Goal: Find specific page/section: Find specific page/section

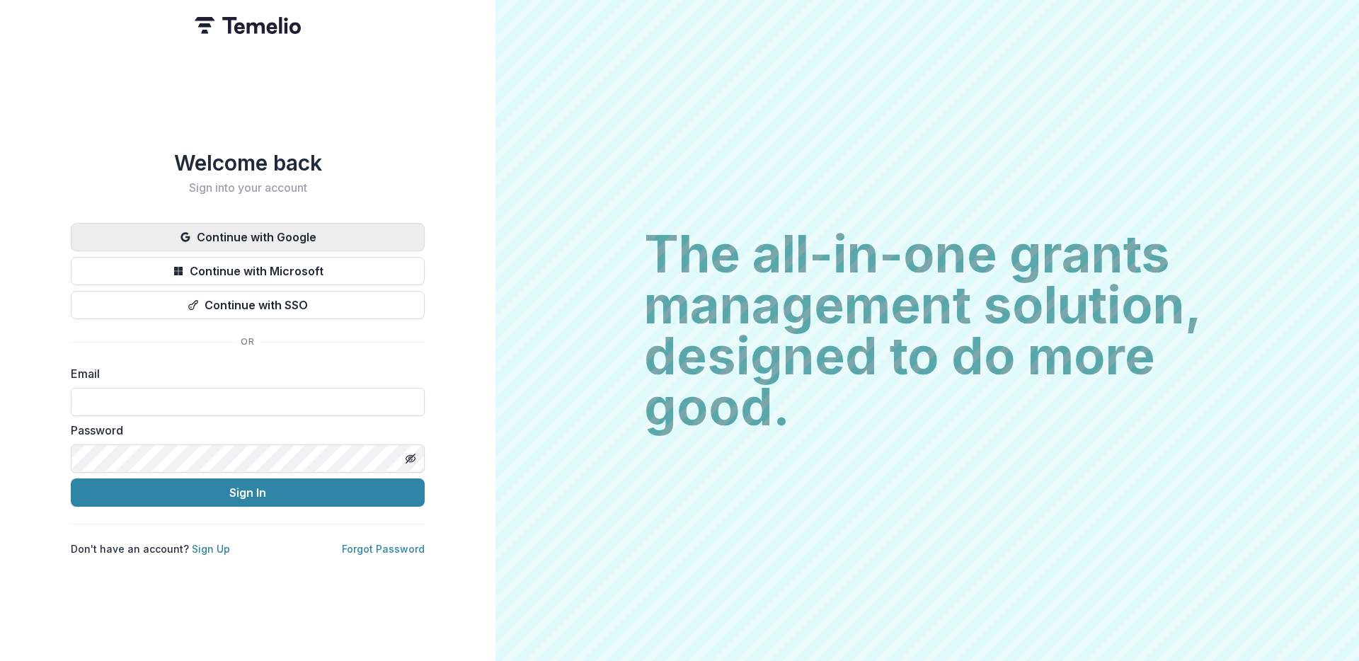
click at [234, 230] on button "Continue with Google" at bounding box center [248, 237] width 354 height 28
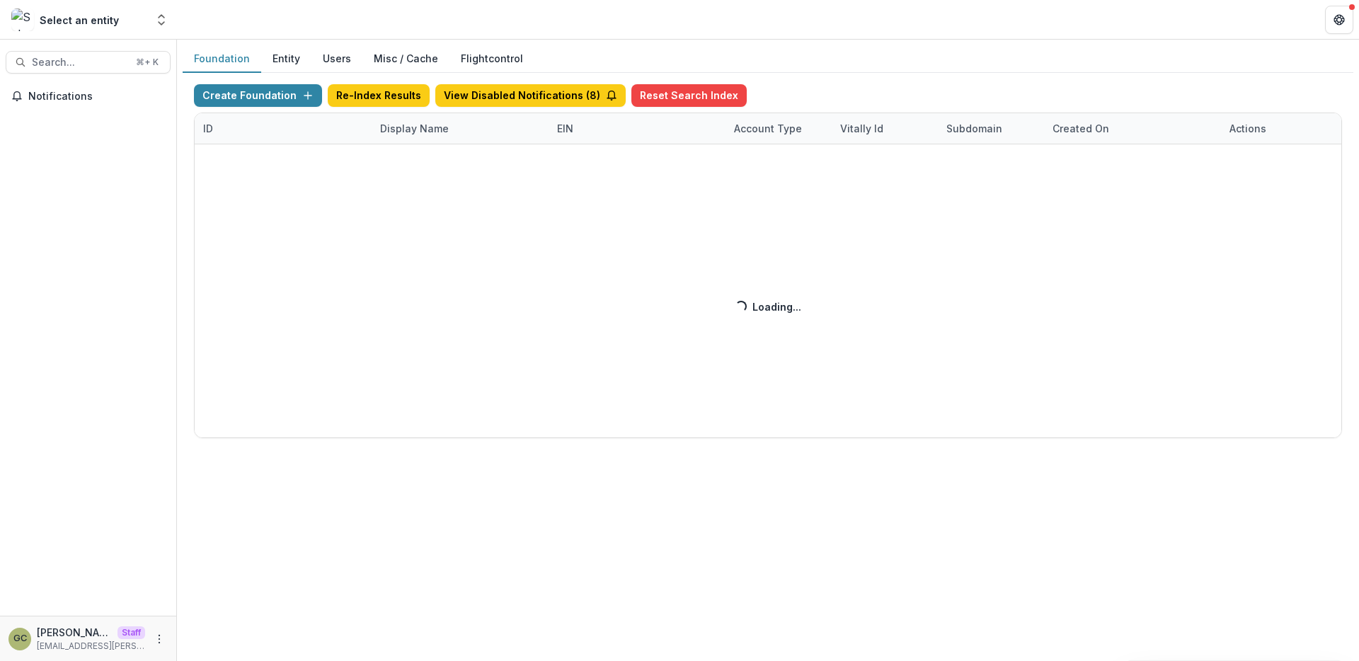
click at [406, 128] on div "Create Foundation Re-Index Results View Disabled Notifications ( 8 ) Reset Sear…" at bounding box center [768, 261] width 1148 height 354
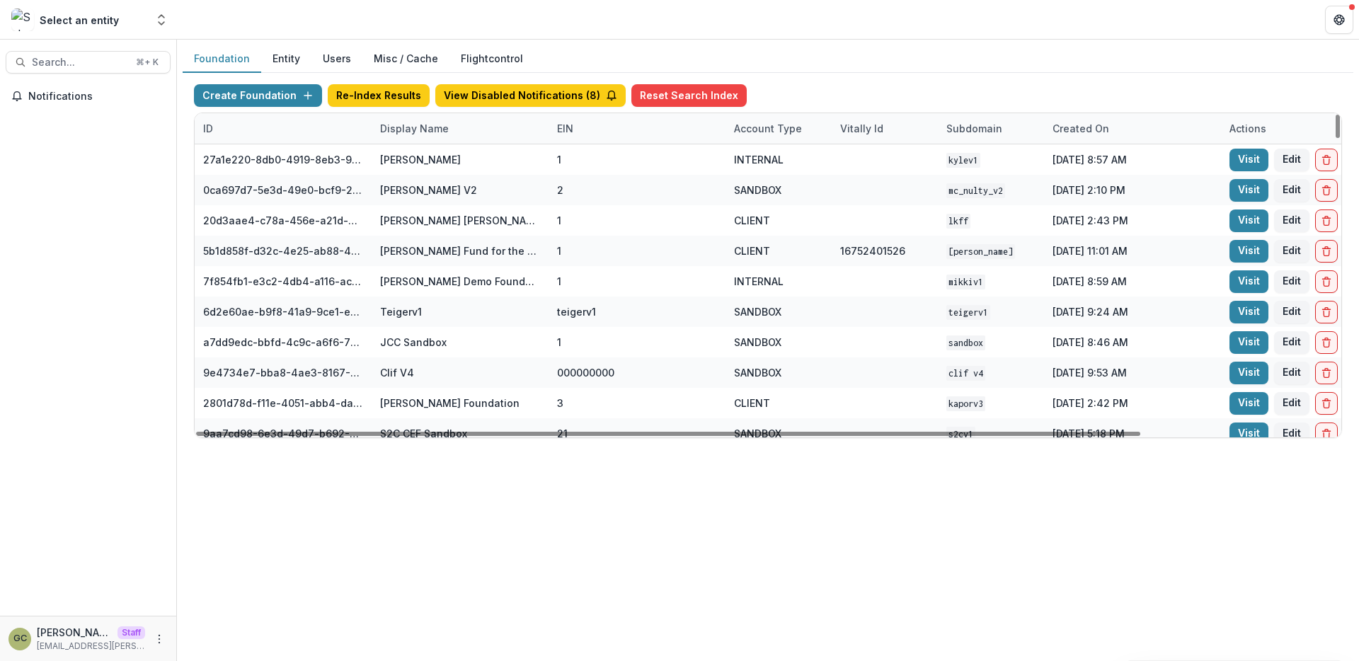
click at [394, 128] on div "Display Name" at bounding box center [415, 128] width 86 height 15
click at [411, 159] on input at bounding box center [460, 160] width 170 height 23
type input "*"
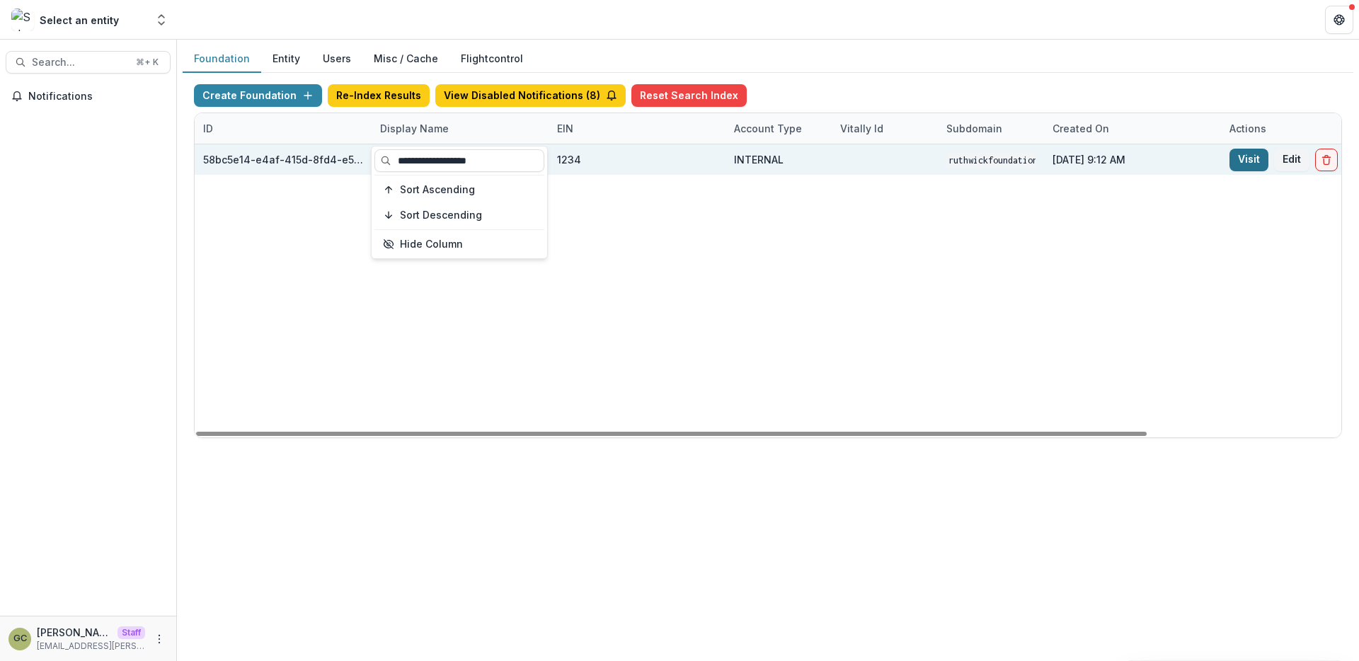
type input "**********"
click at [1239, 161] on link "Visit" at bounding box center [1249, 160] width 39 height 23
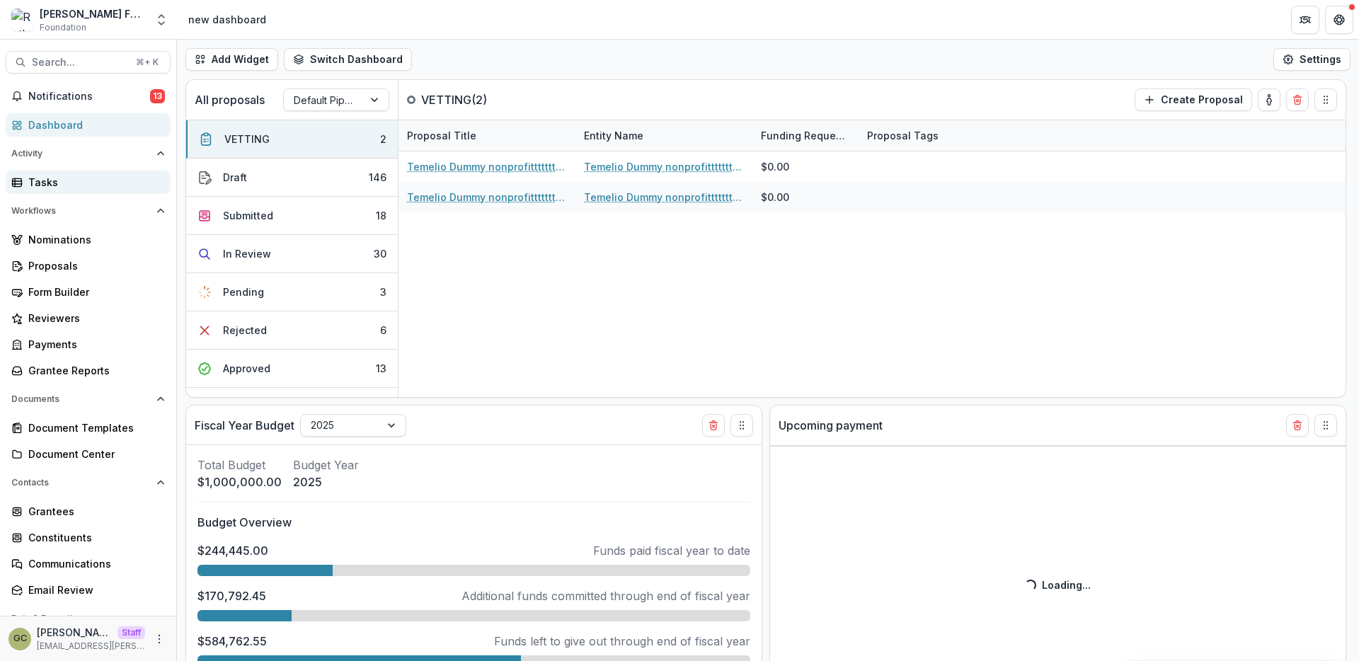
click at [94, 172] on link "Tasks" at bounding box center [88, 182] width 165 height 23
select select "**********"
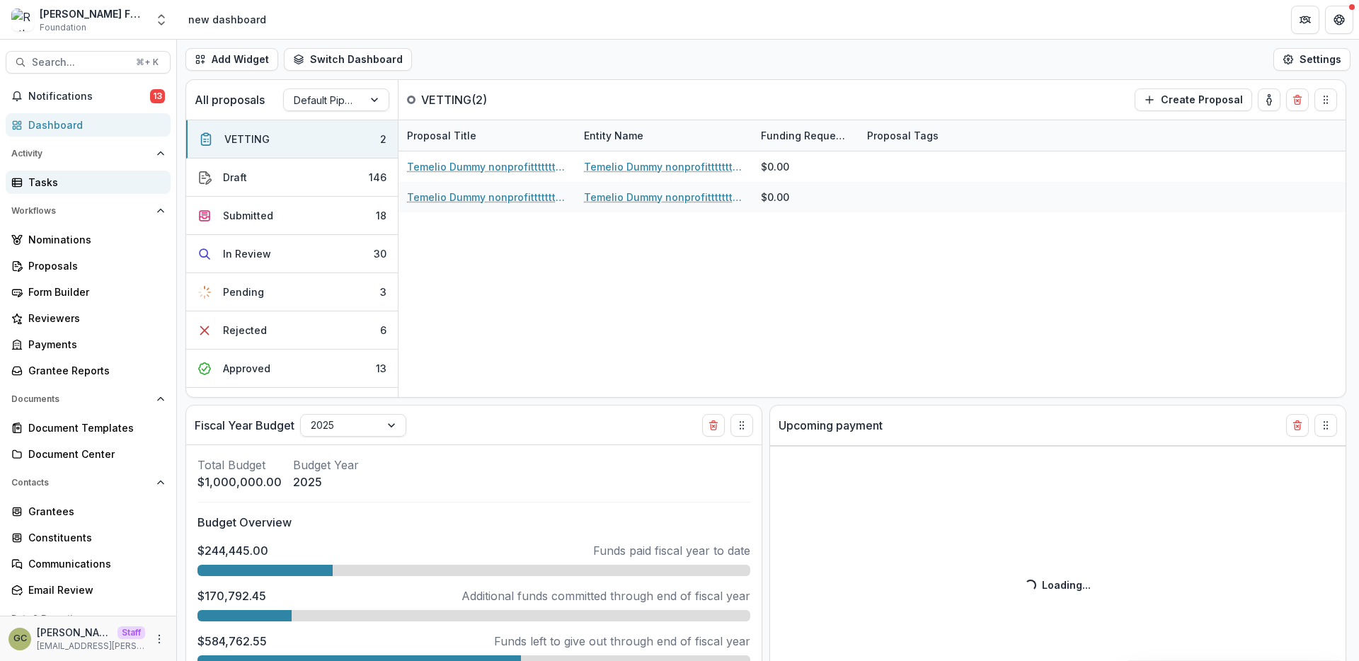
select select "**********"
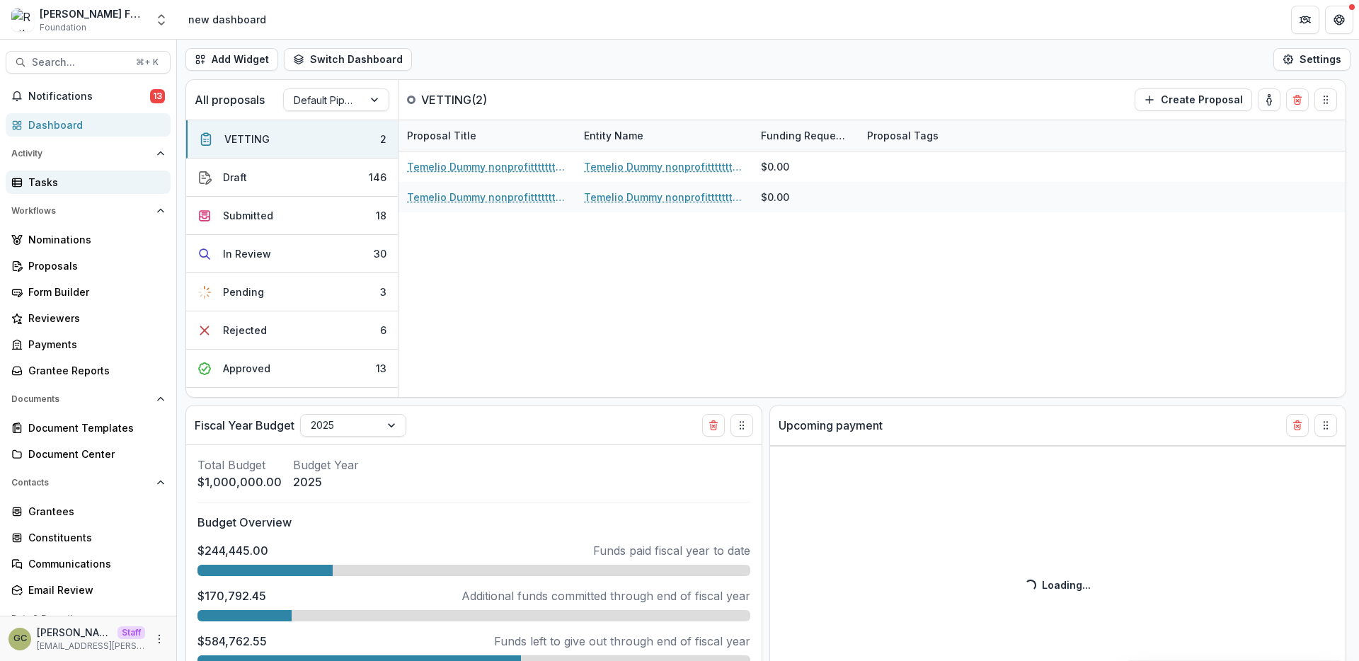
select select "**********"
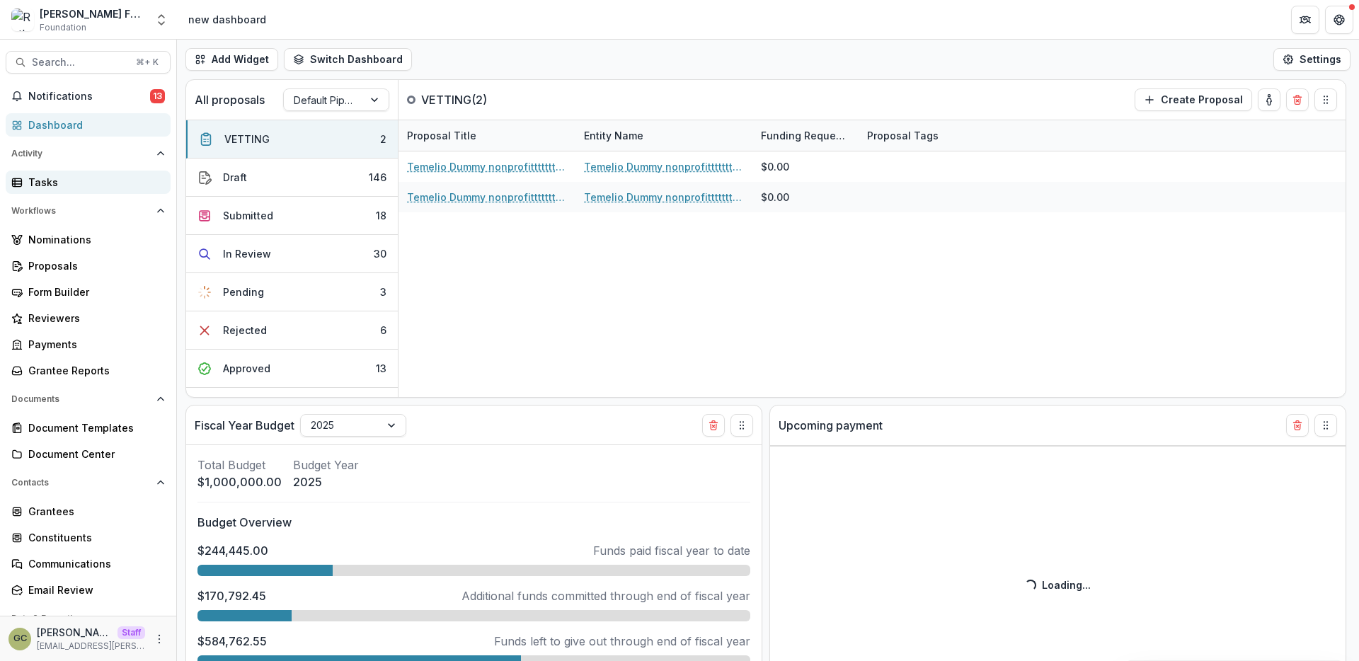
select select "**********"
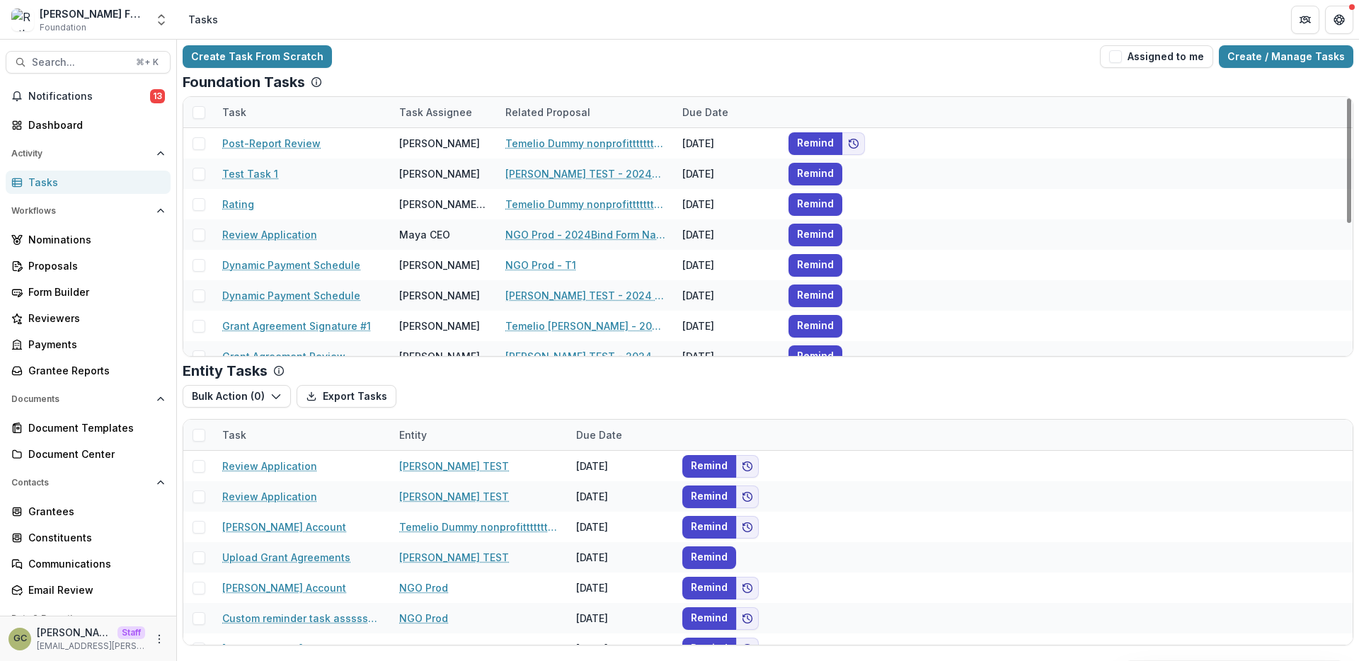
click at [435, 67] on div "Create Task From Scratch Assigned to me Create / Manage Tasks" at bounding box center [768, 56] width 1171 height 23
click at [530, 112] on div "Related Proposal" at bounding box center [548, 112] width 102 height 15
click at [482, 74] on div "Foundation Tasks" at bounding box center [768, 82] width 1171 height 17
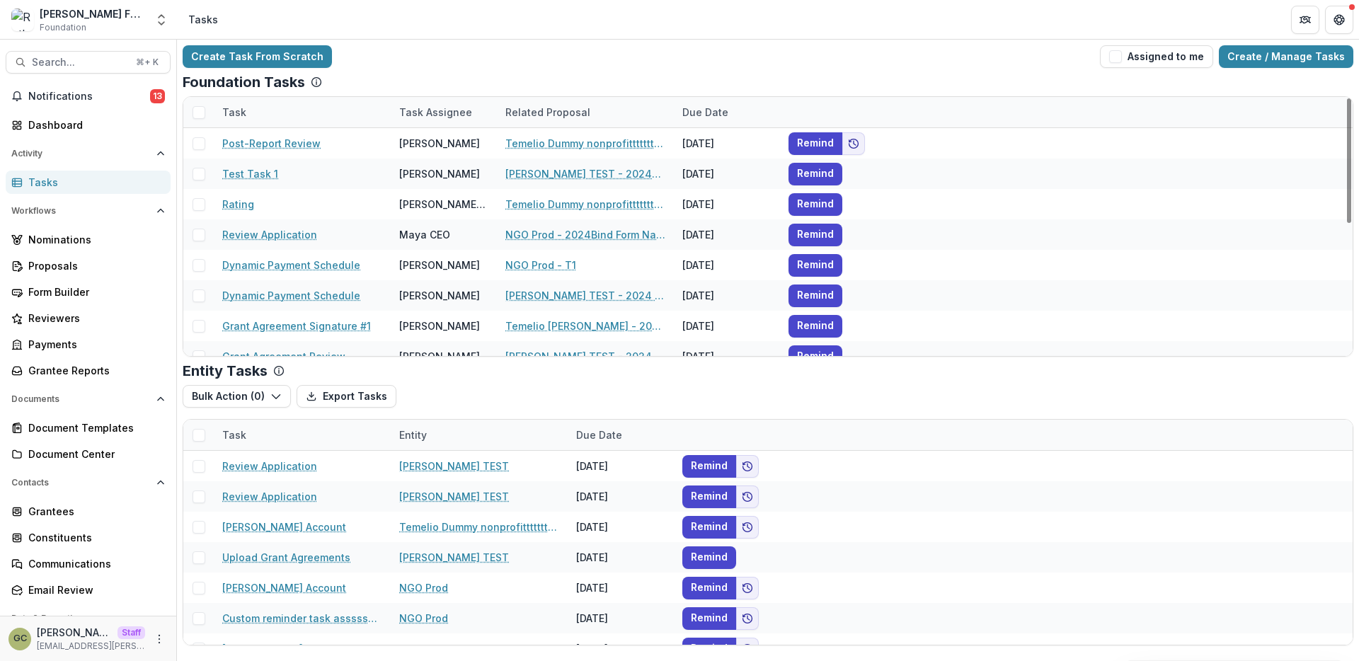
click at [434, 108] on div "Task Assignee" at bounding box center [436, 112] width 90 height 15
click at [415, 67] on div "Create Task From Scratch Assigned to me Create / Manage Tasks" at bounding box center [768, 56] width 1171 height 23
click at [273, 399] on polyline "button" at bounding box center [276, 397] width 8 height 4
click at [450, 404] on div "Bulk Action ( 0 ) Export Tasks Bulk Cancel ( 0 )" at bounding box center [768, 396] width 1171 height 23
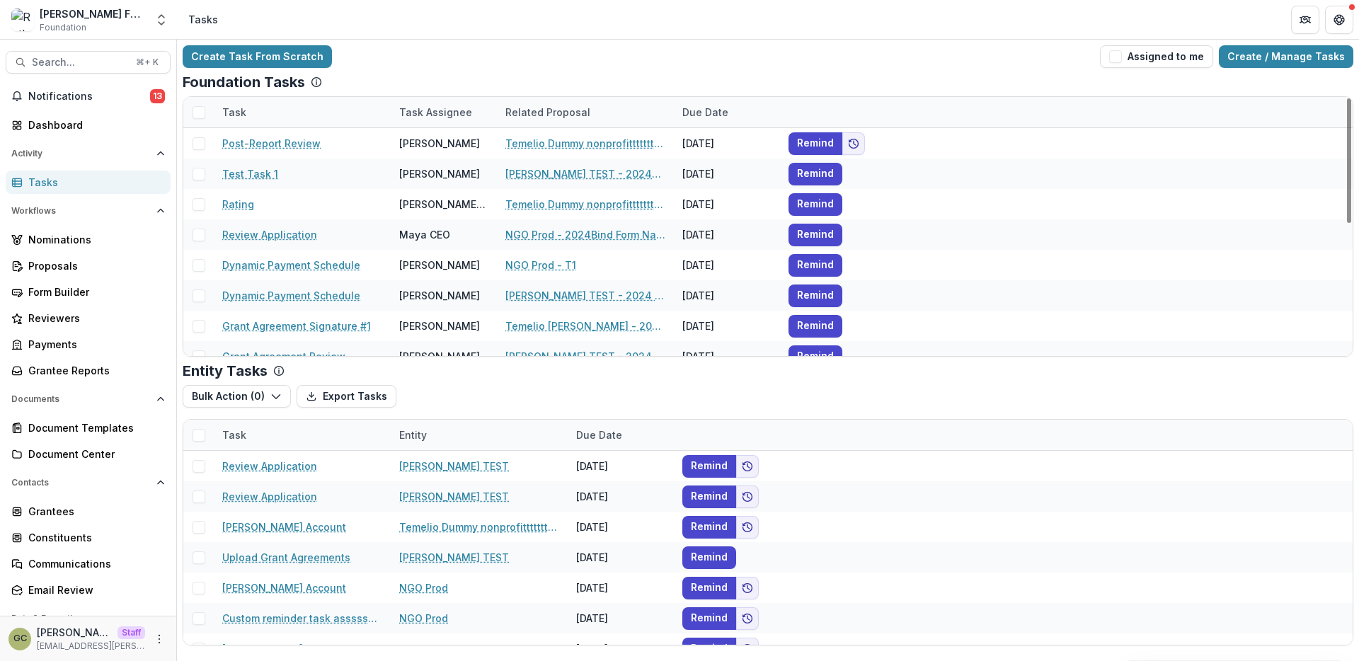
click at [529, 117] on div "Related Proposal" at bounding box center [548, 112] width 102 height 15
click at [504, 72] on div "Create Task From Scratch Assigned to me Create / Manage Tasks Foundation Tasks …" at bounding box center [768, 346] width 1182 height 612
click at [528, 113] on div "Related Proposal" at bounding box center [548, 112] width 102 height 15
click at [543, 141] on input at bounding box center [585, 144] width 170 height 23
click at [544, 76] on div "Foundation Tasks" at bounding box center [768, 82] width 1171 height 17
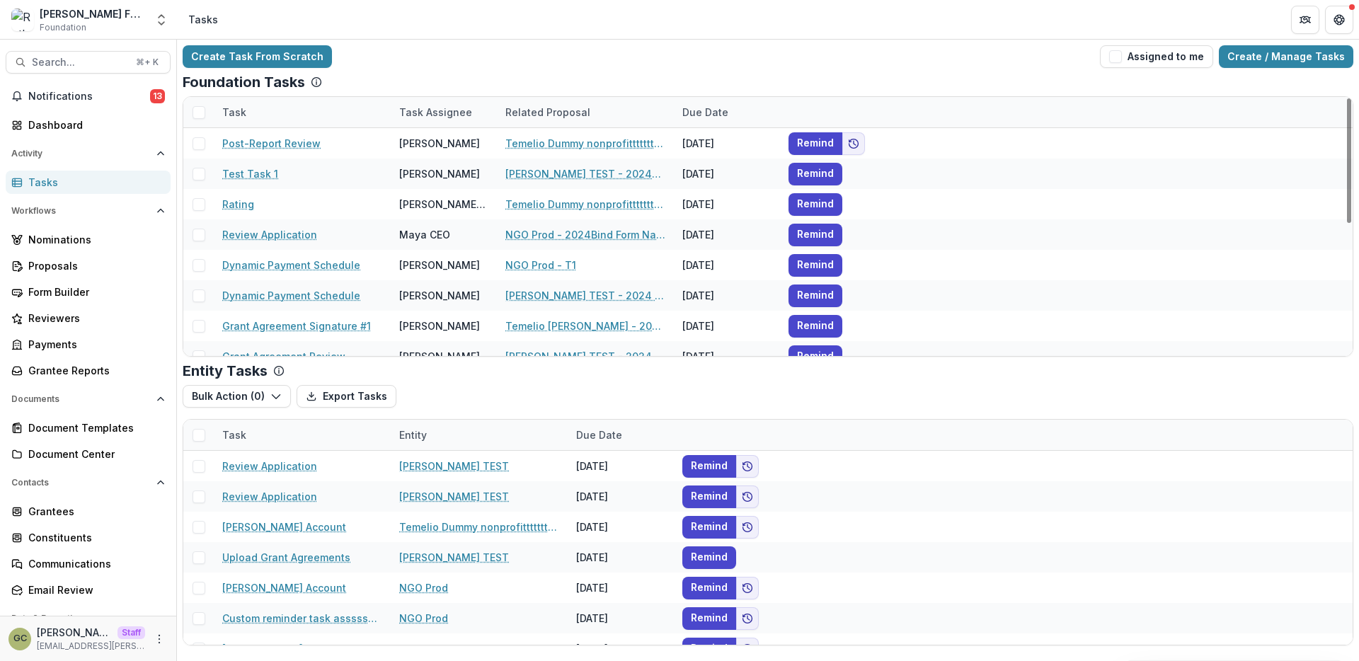
click at [581, 107] on div "Related Proposal" at bounding box center [548, 112] width 102 height 15
click at [570, 84] on div "Foundation Tasks" at bounding box center [768, 82] width 1171 height 17
click at [688, 108] on div "Due Date" at bounding box center [705, 112] width 63 height 15
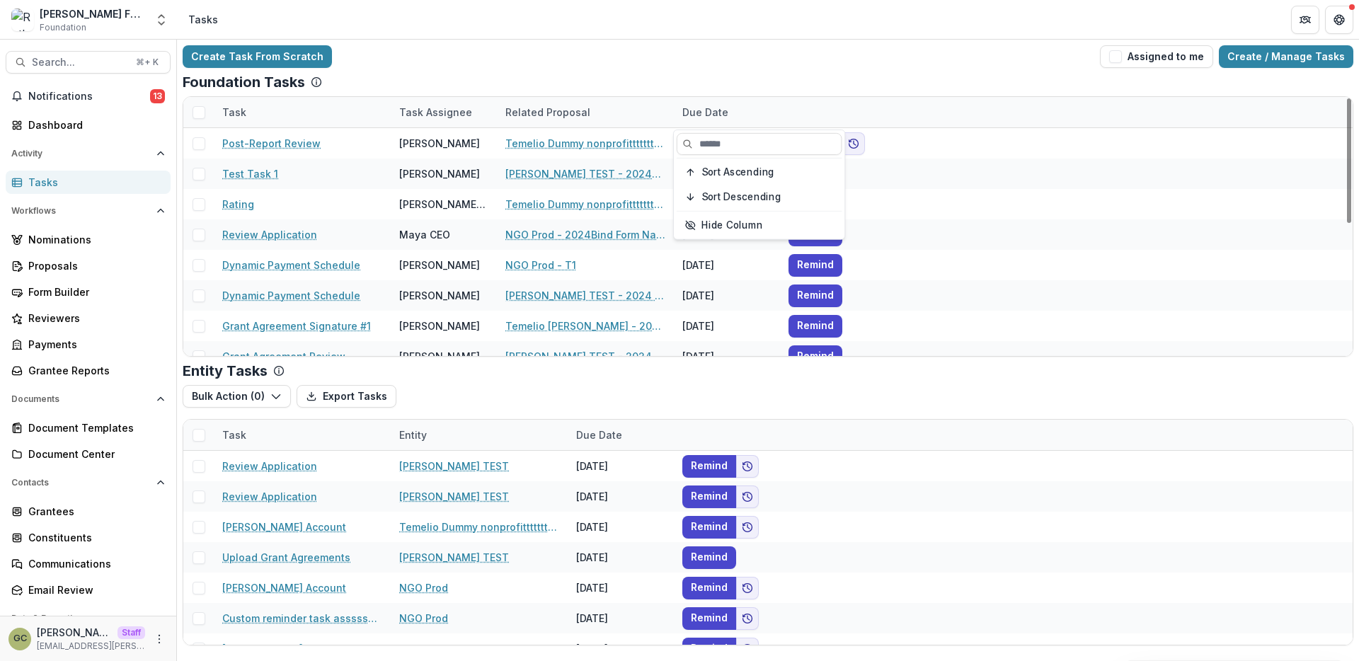
click at [648, 81] on div "Foundation Tasks" at bounding box center [768, 82] width 1171 height 17
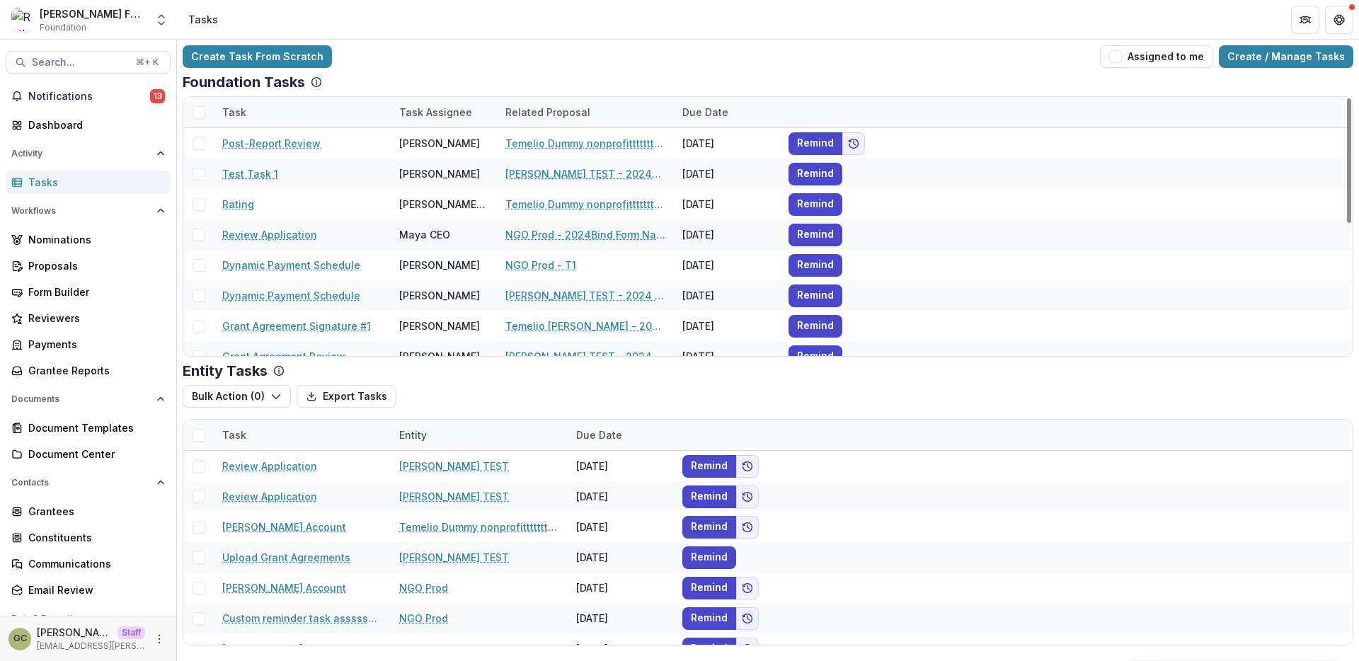
click at [403, 118] on div "Task Assignee" at bounding box center [436, 112] width 90 height 15
click at [444, 67] on div "Create Task From Scratch Assigned to me Create / Manage Tasks" at bounding box center [768, 56] width 1171 height 23
click at [237, 108] on div "Task" at bounding box center [234, 112] width 41 height 15
click at [414, 59] on div "Create Task From Scratch Assigned to me Create / Manage Tasks" at bounding box center [768, 56] width 1171 height 23
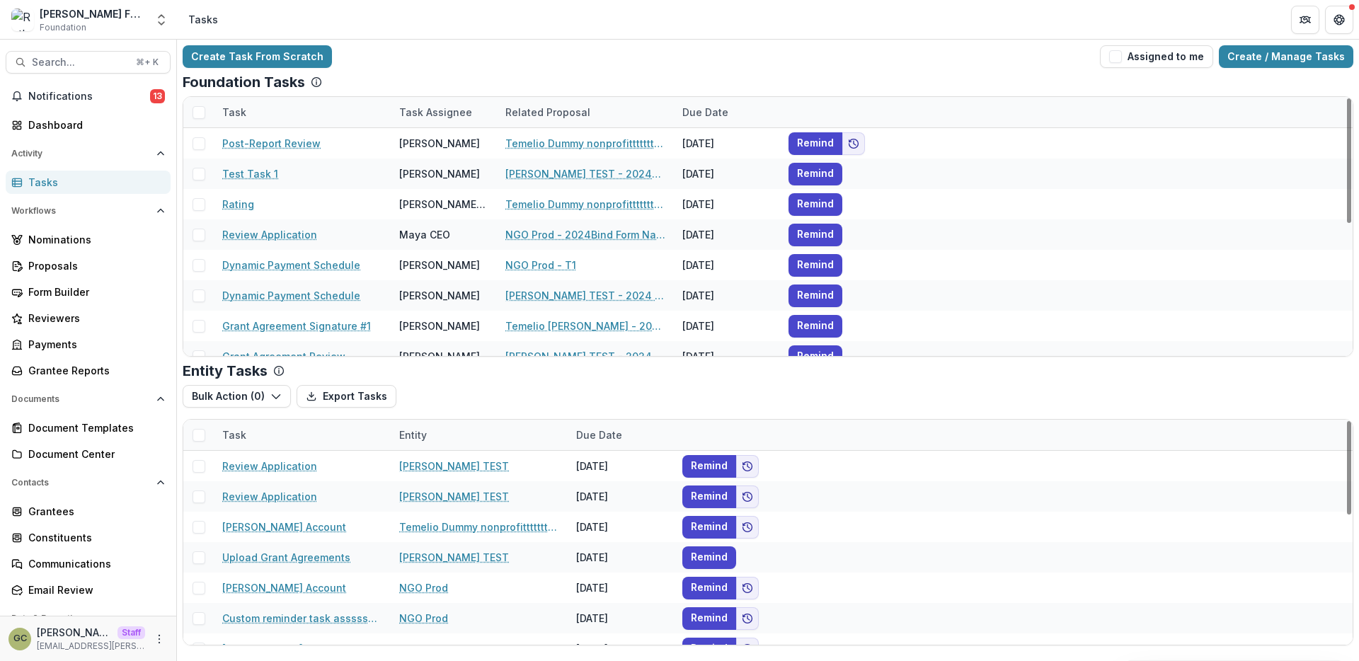
click at [230, 433] on div "Task" at bounding box center [234, 435] width 41 height 15
click at [449, 406] on div "Bulk Action ( 0 ) Export Tasks Bulk Cancel ( 0 )" at bounding box center [768, 396] width 1171 height 23
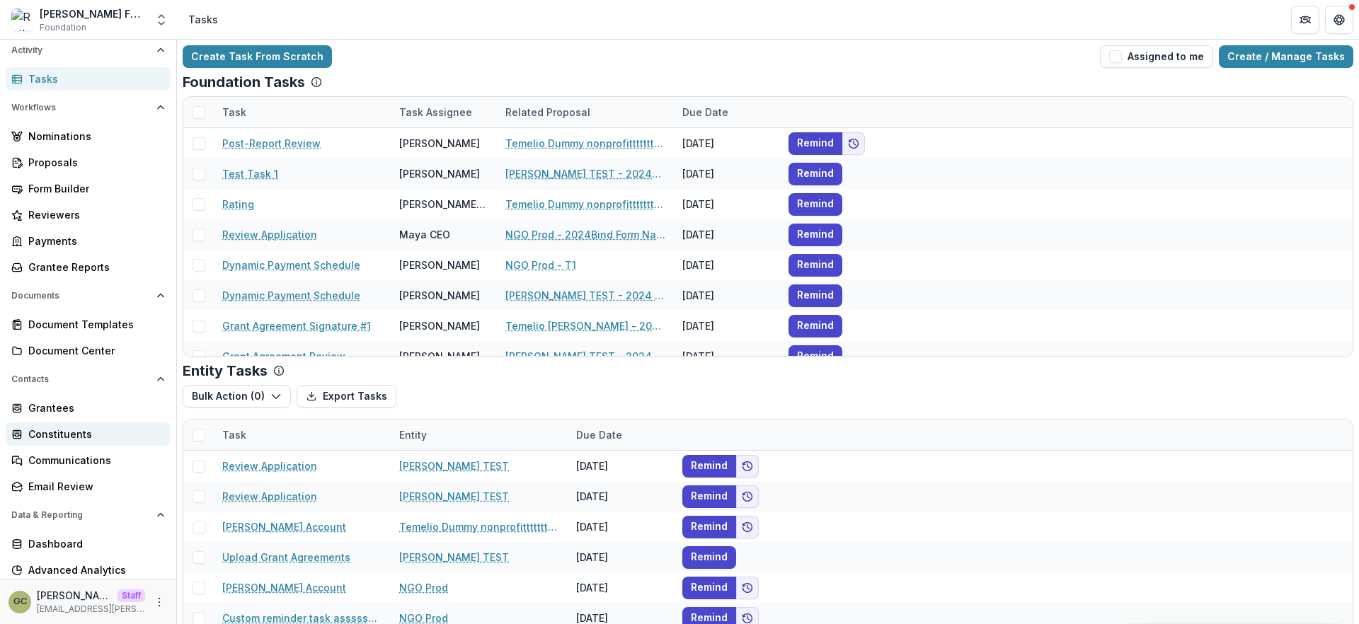
scroll to position [159, 0]
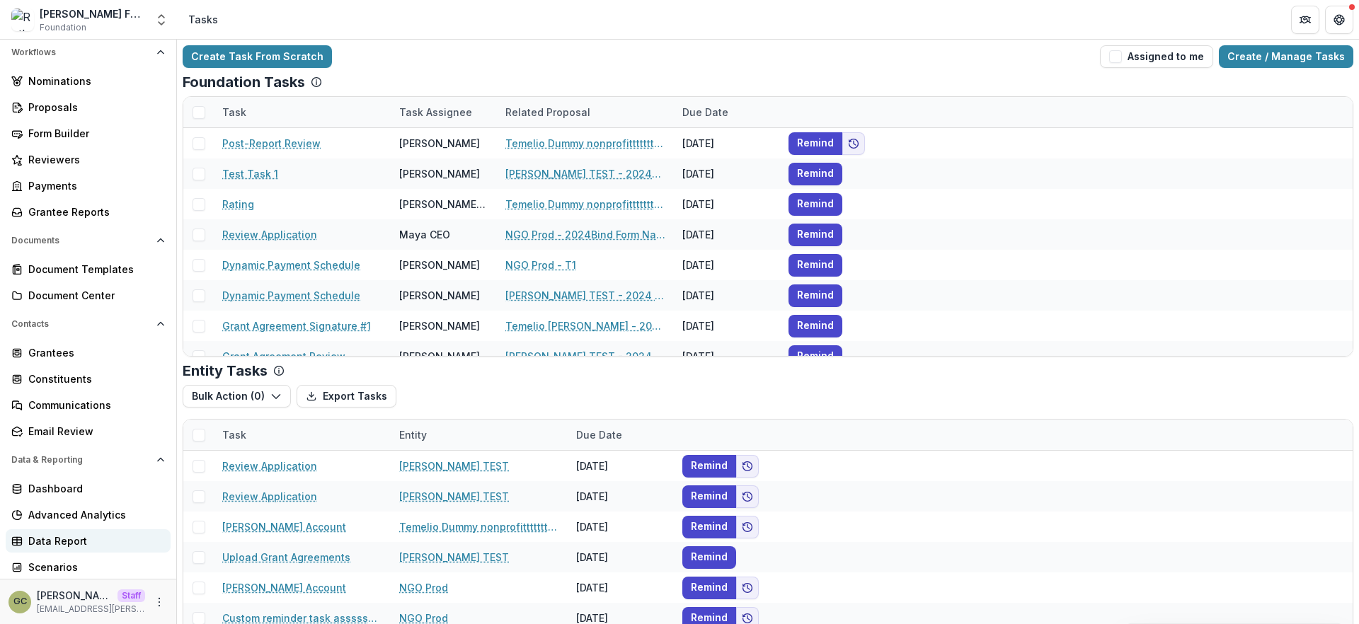
click at [84, 542] on div "Data Report" at bounding box center [93, 541] width 131 height 15
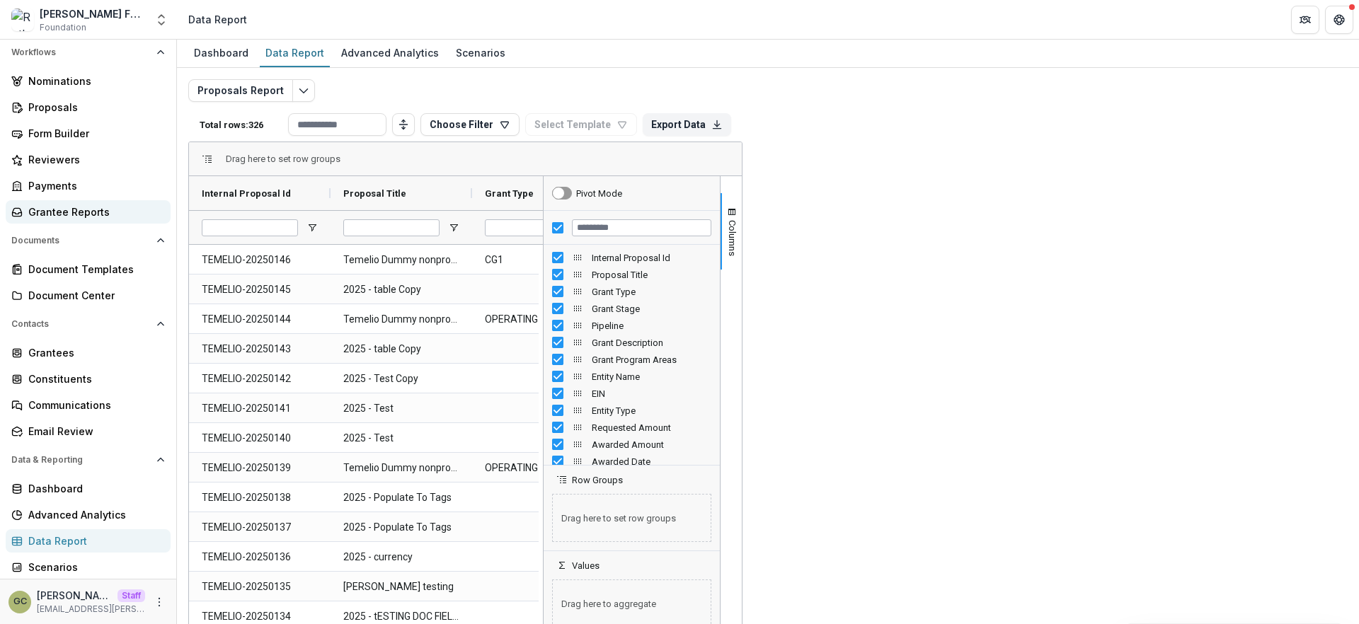
click at [113, 208] on div "Grantee Reports" at bounding box center [93, 212] width 131 height 15
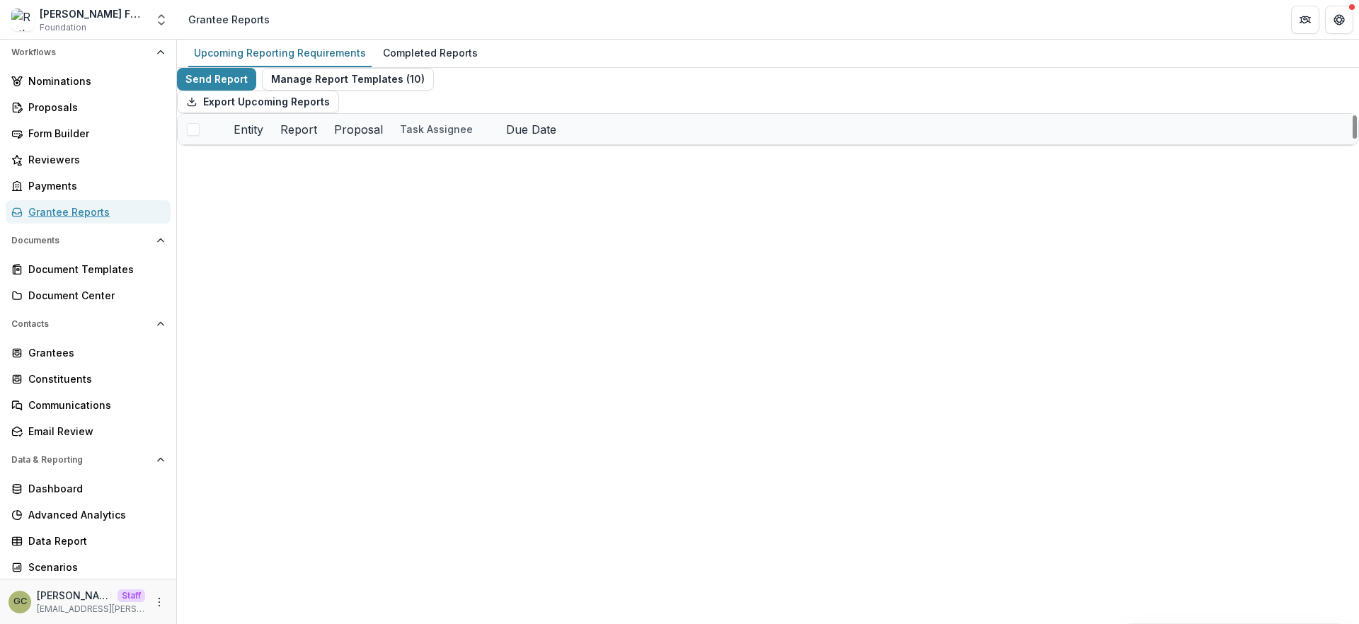
scroll to position [159, 0]
click at [71, 213] on div "Grantee Reports" at bounding box center [93, 212] width 131 height 15
click at [80, 554] on div "Dashboard Advanced Analytics Data Report Scenarios" at bounding box center [88, 528] width 176 height 102
click at [70, 544] on div "Data Report" at bounding box center [93, 541] width 131 height 15
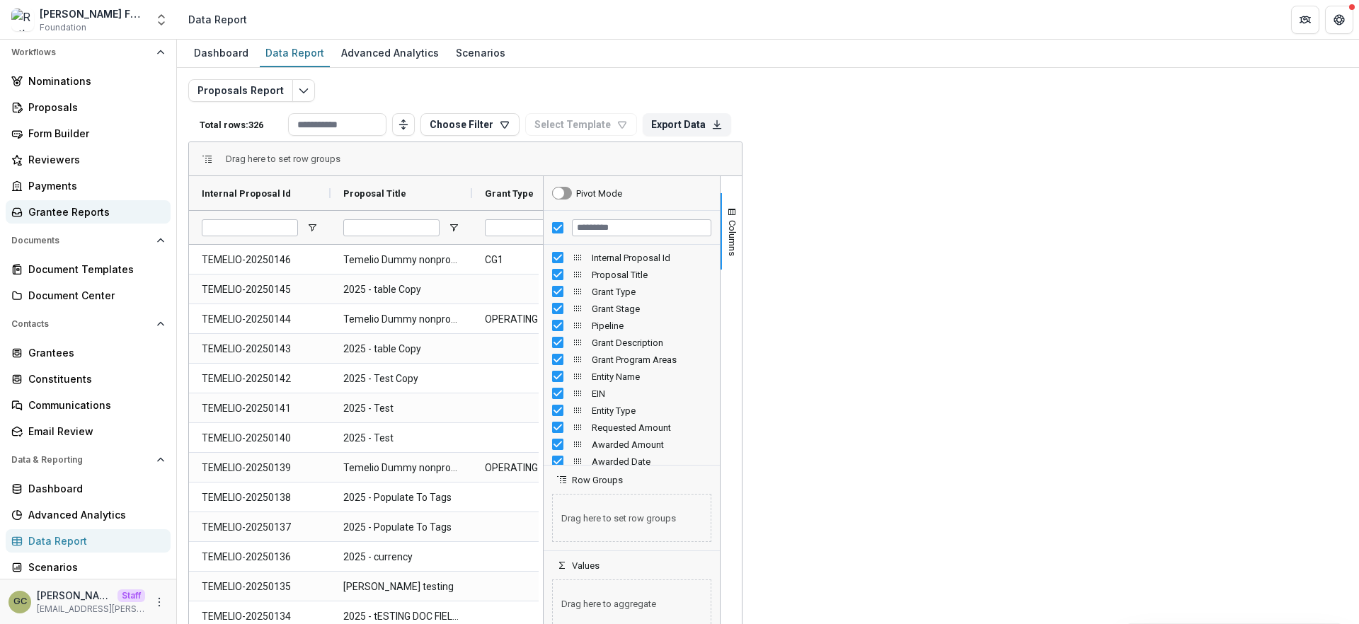
click at [72, 212] on div "Grantee Reports" at bounding box center [93, 212] width 131 height 15
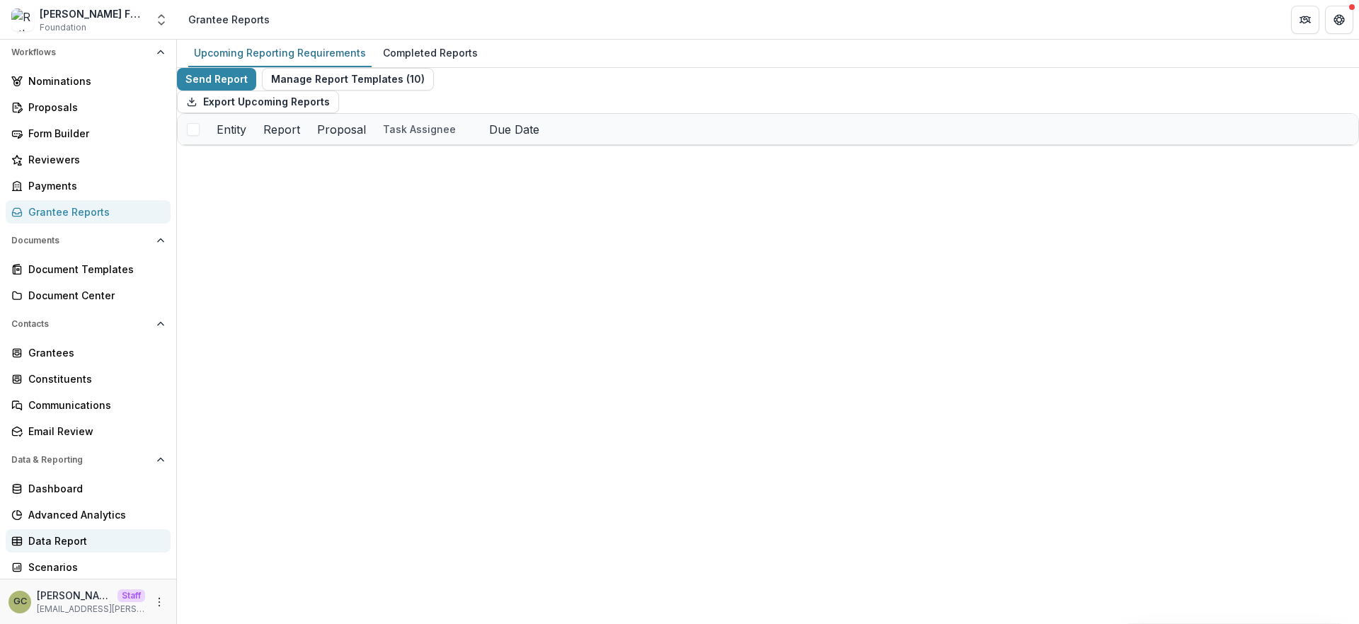
click at [92, 541] on div "Data Report" at bounding box center [93, 541] width 131 height 15
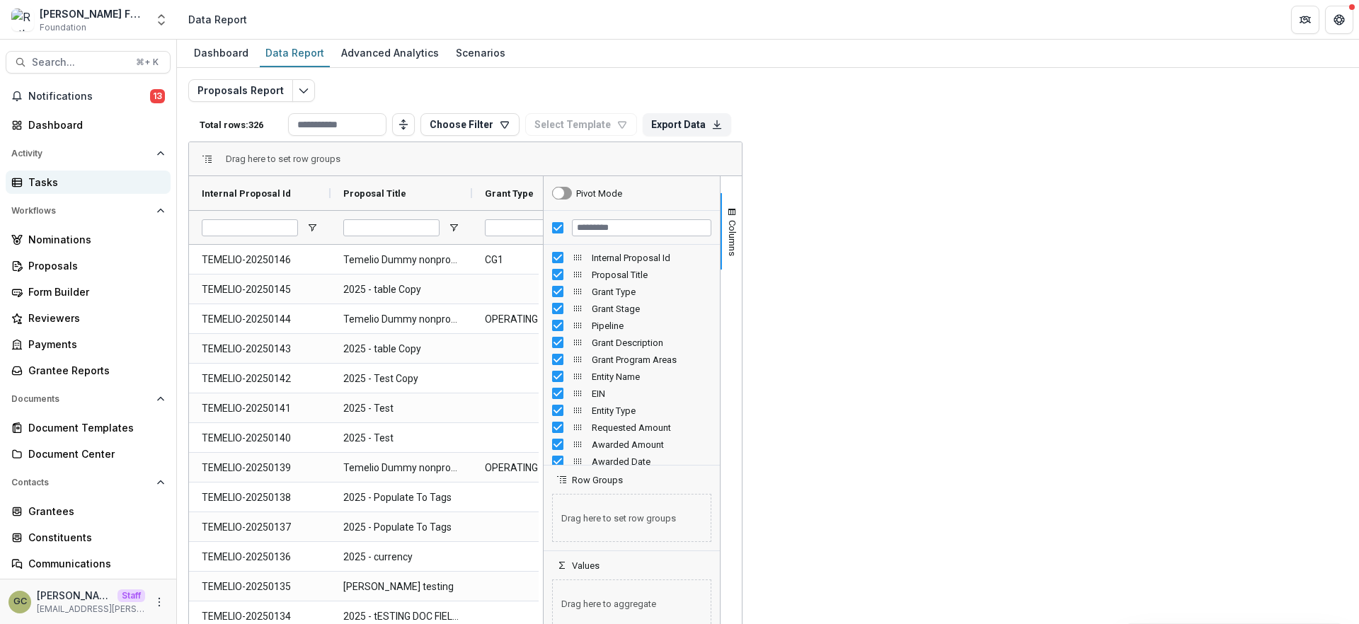
click at [62, 190] on link "Tasks" at bounding box center [88, 182] width 165 height 23
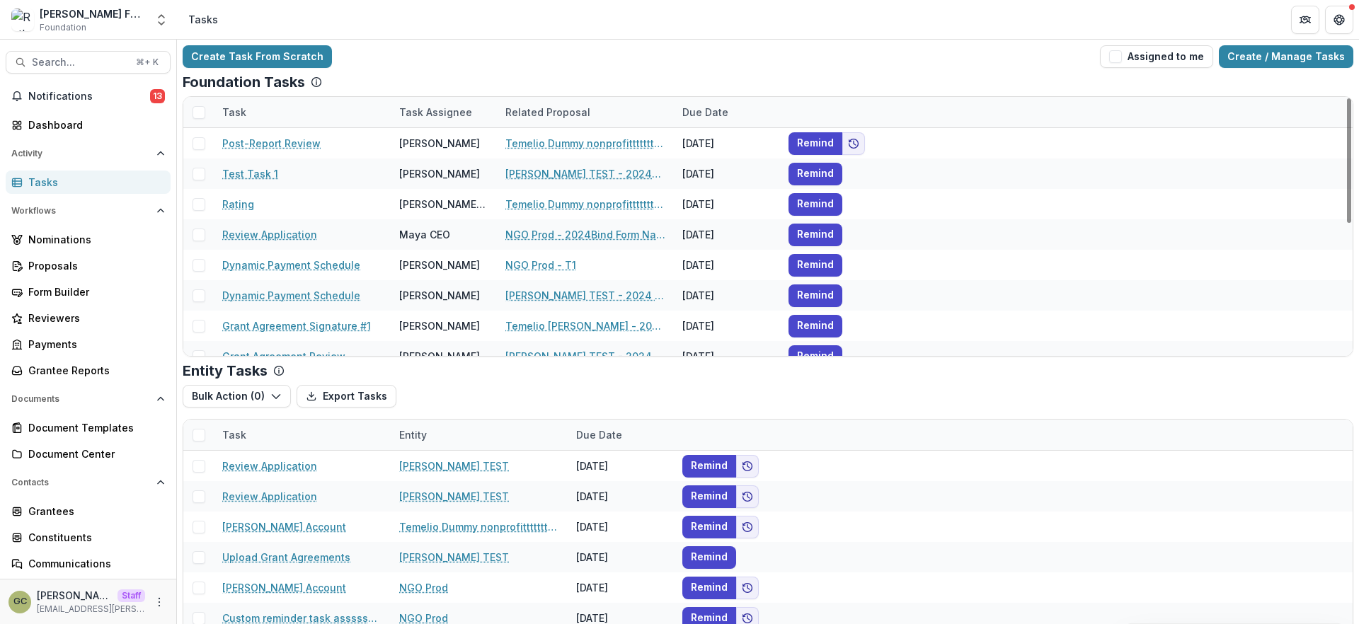
click at [421, 370] on div "Entity Tasks" at bounding box center [768, 370] width 1171 height 17
click at [384, 60] on div "Create Task From Scratch Assigned to me Create / Manage Tasks" at bounding box center [768, 56] width 1171 height 23
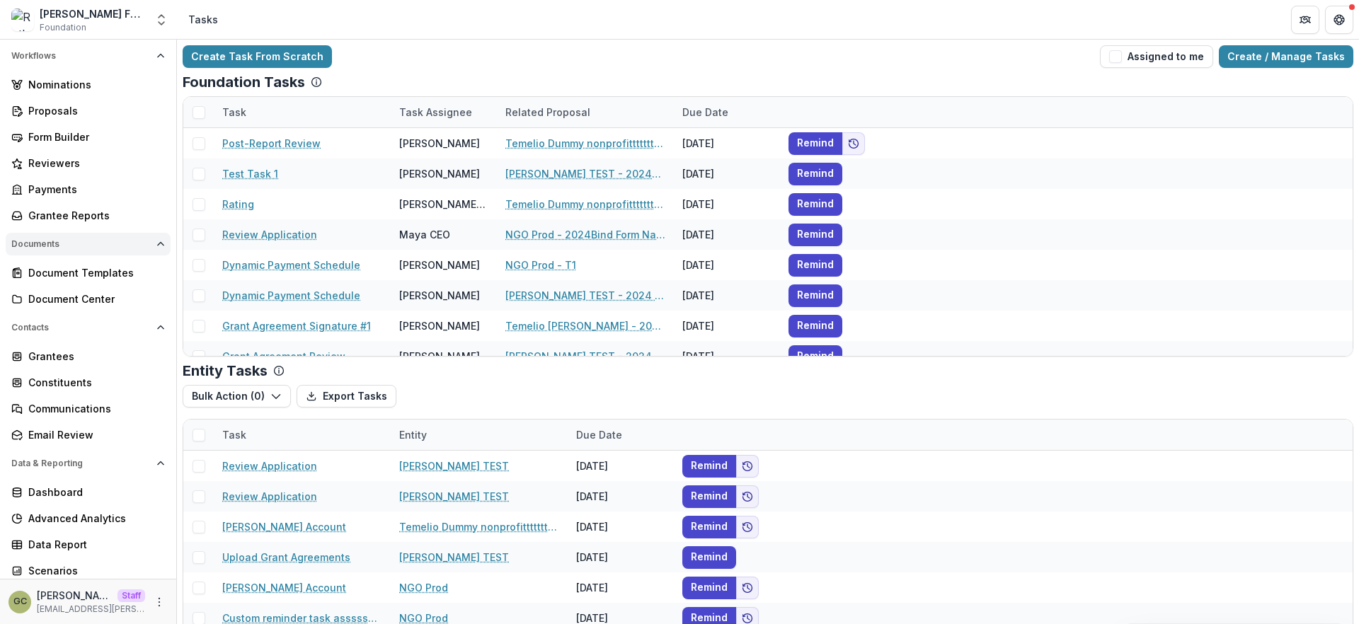
scroll to position [159, 0]
click at [445, 55] on div "Create Task From Scratch Assigned to me Create / Manage Tasks" at bounding box center [768, 56] width 1171 height 23
click at [130, 218] on div "Grantee Reports" at bounding box center [93, 212] width 131 height 15
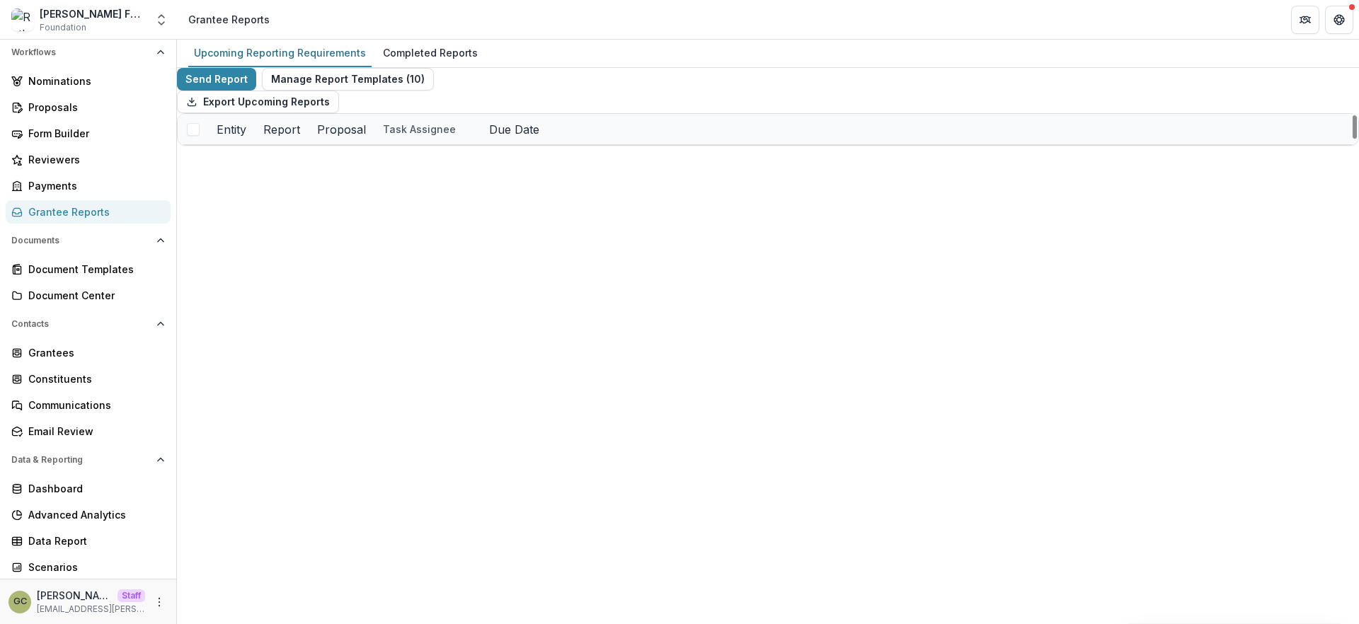
click at [419, 113] on div "Export Upcoming Reports" at bounding box center [768, 102] width 1182 height 23
click at [447, 106] on div "Send Report Manage Report Templates ( 10 ) Export Upcoming Reports Entity Repor…" at bounding box center [768, 107] width 1182 height 78
click at [430, 91] on div "Export Upcoming Reports" at bounding box center [768, 102] width 1182 height 23
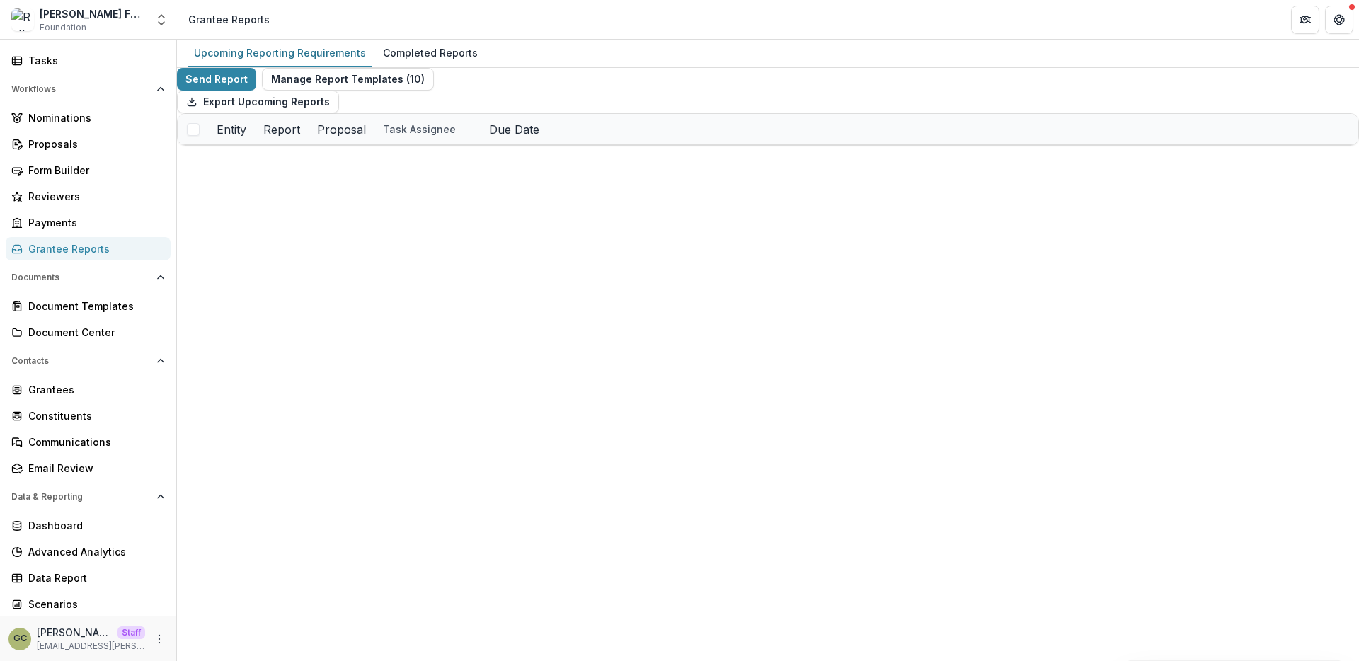
scroll to position [122, 0]
click at [99, 57] on div "Tasks" at bounding box center [93, 60] width 131 height 15
